Goal: Find specific page/section: Find specific page/section

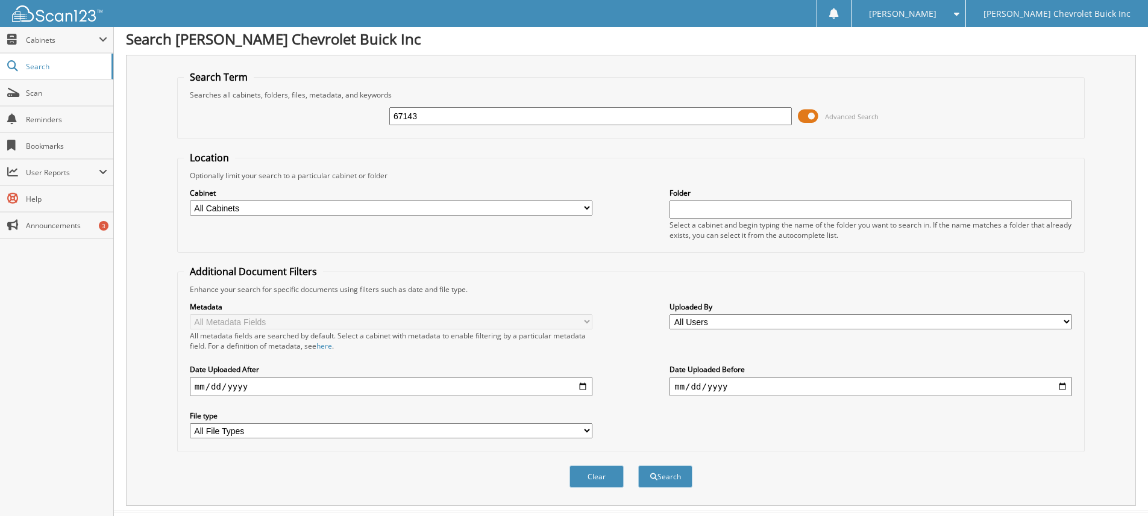
scroll to position [31, 0]
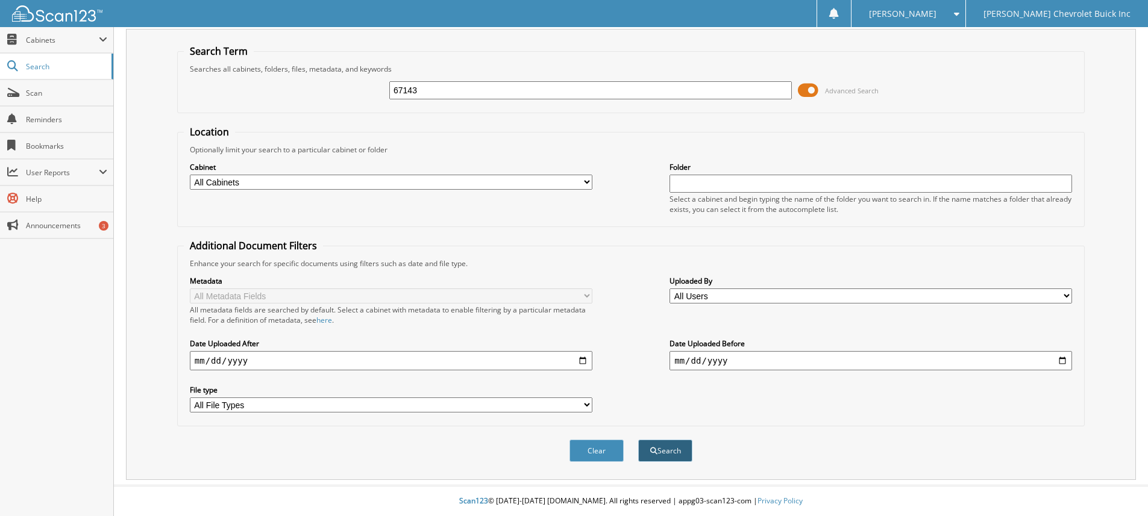
type input "67143"
click at [662, 452] on button "Search" at bounding box center [665, 451] width 54 height 22
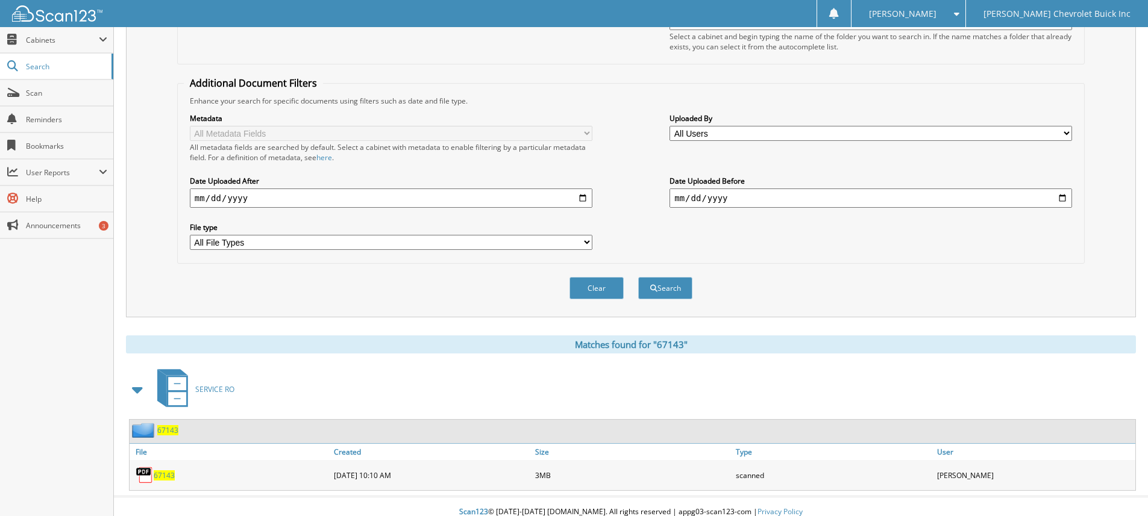
scroll to position [204, 0]
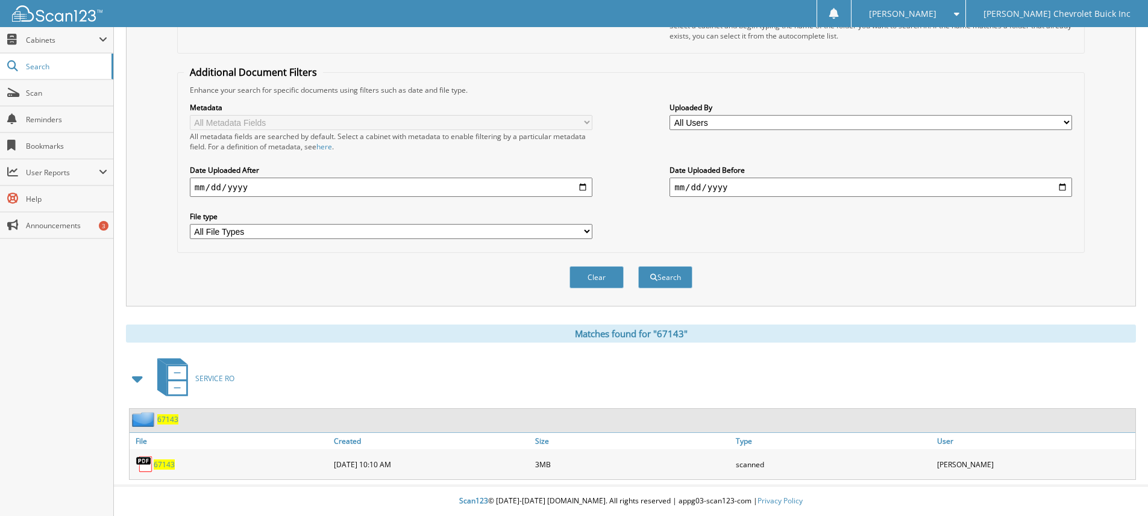
click at [168, 467] on span "67143" at bounding box center [164, 465] width 21 height 10
